Goal: Check status: Check status

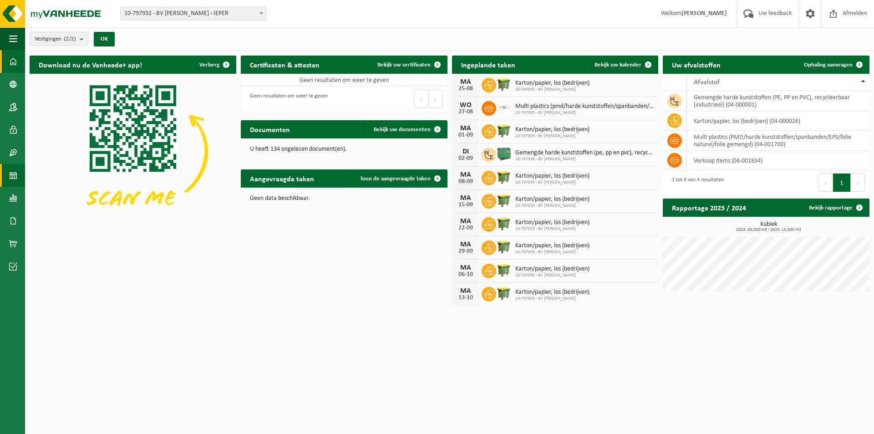
click at [13, 174] on span at bounding box center [13, 175] width 8 height 23
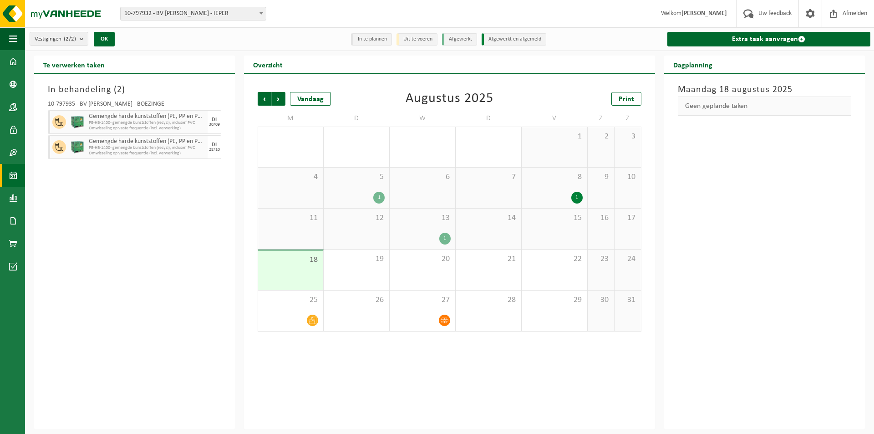
click at [425, 233] on div "1" at bounding box center [422, 239] width 56 height 12
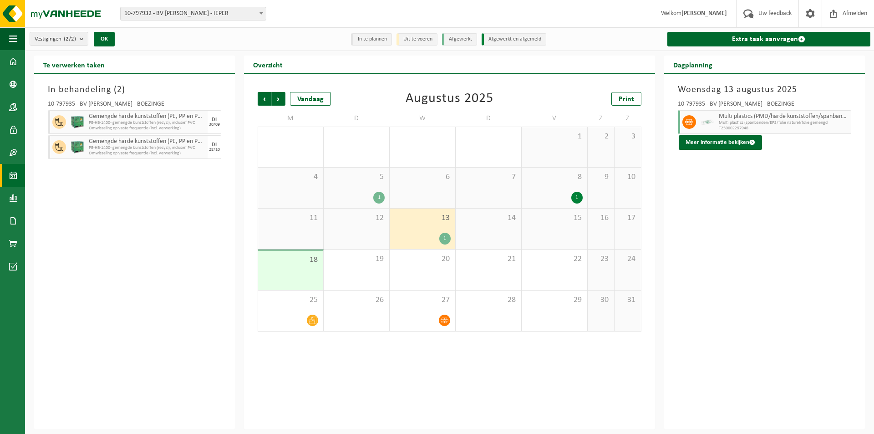
click at [415, 236] on div "1" at bounding box center [422, 239] width 56 height 12
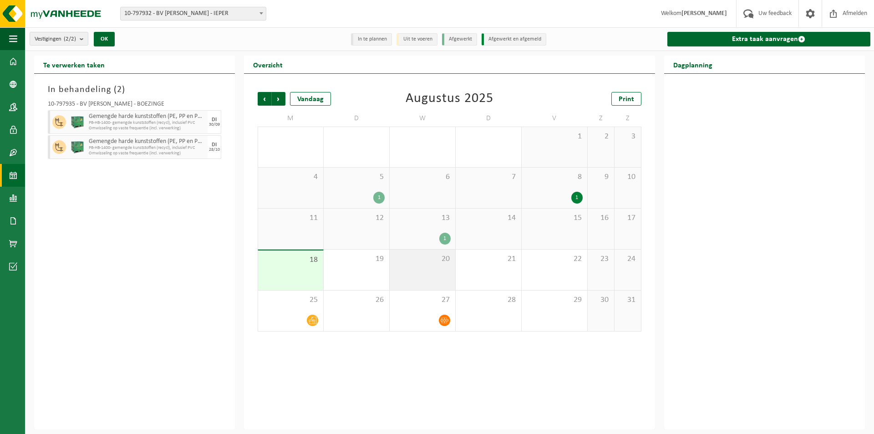
click at [403, 281] on div "20" at bounding box center [423, 270] width 66 height 41
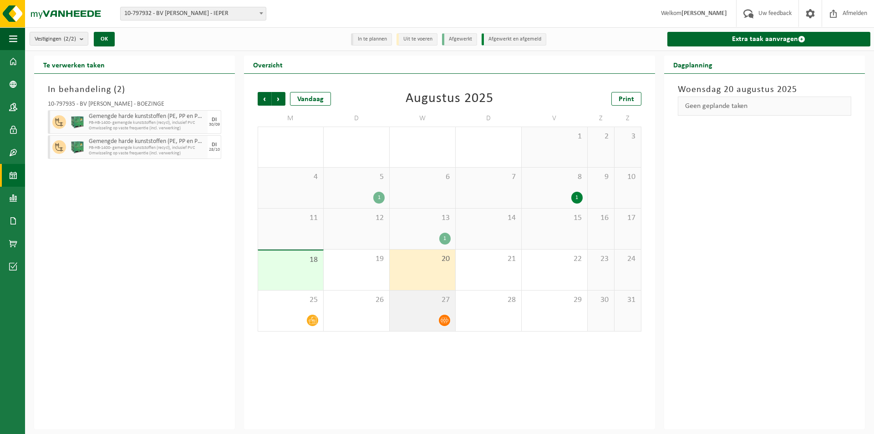
click at [408, 306] on div "27" at bounding box center [423, 310] width 66 height 41
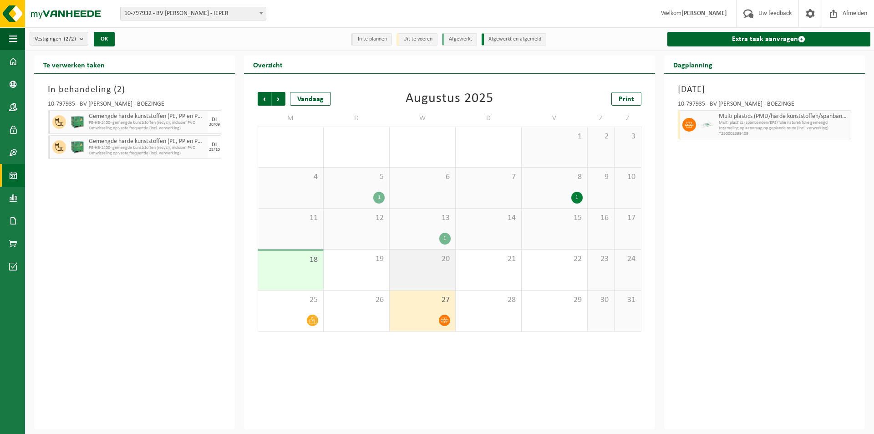
click at [420, 270] on div "20" at bounding box center [423, 270] width 66 height 41
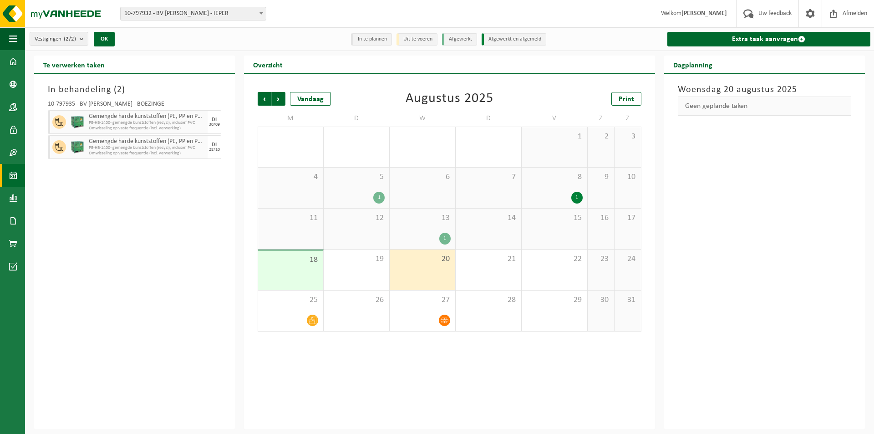
click at [419, 232] on div "13 1" at bounding box center [423, 229] width 66 height 41
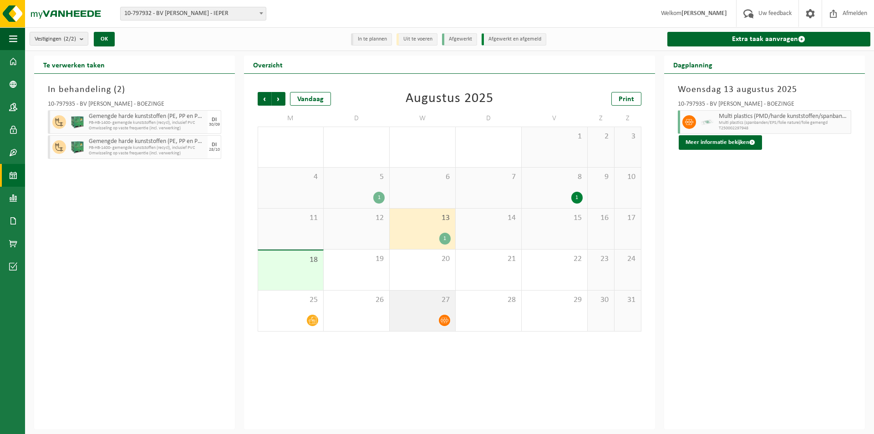
click at [428, 316] on div at bounding box center [422, 320] width 56 height 12
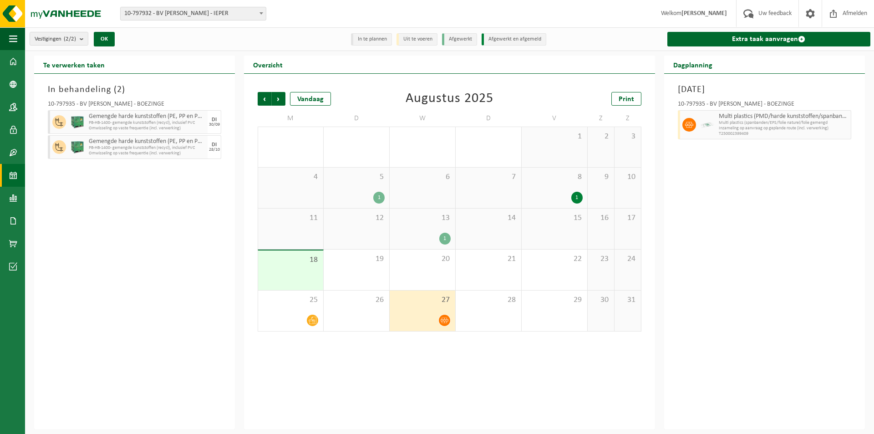
click at [434, 240] on div "1" at bounding box center [422, 239] width 56 height 12
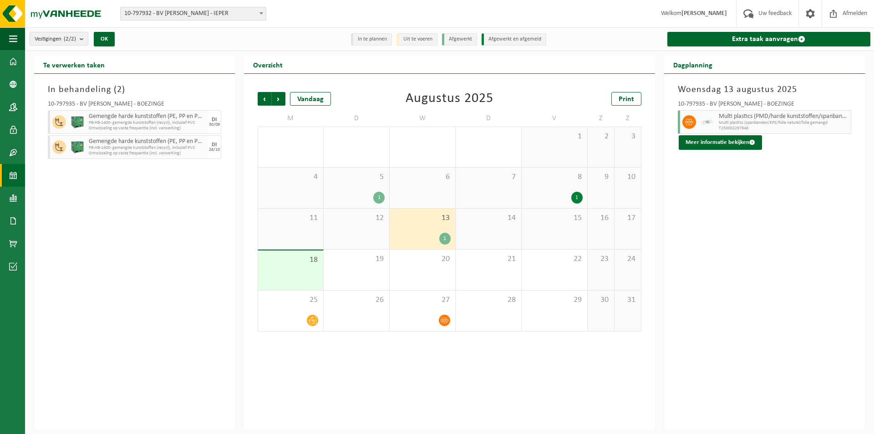
click at [25, 173] on div "Te verwerken taken In behandeling ( 2 ) 10-797935 - BV [PERSON_NAME] - BOEZINGE…" at bounding box center [449, 243] width 849 height 374
click at [18, 173] on link "Kalender" at bounding box center [12, 175] width 25 height 23
